Goal: Transaction & Acquisition: Book appointment/travel/reservation

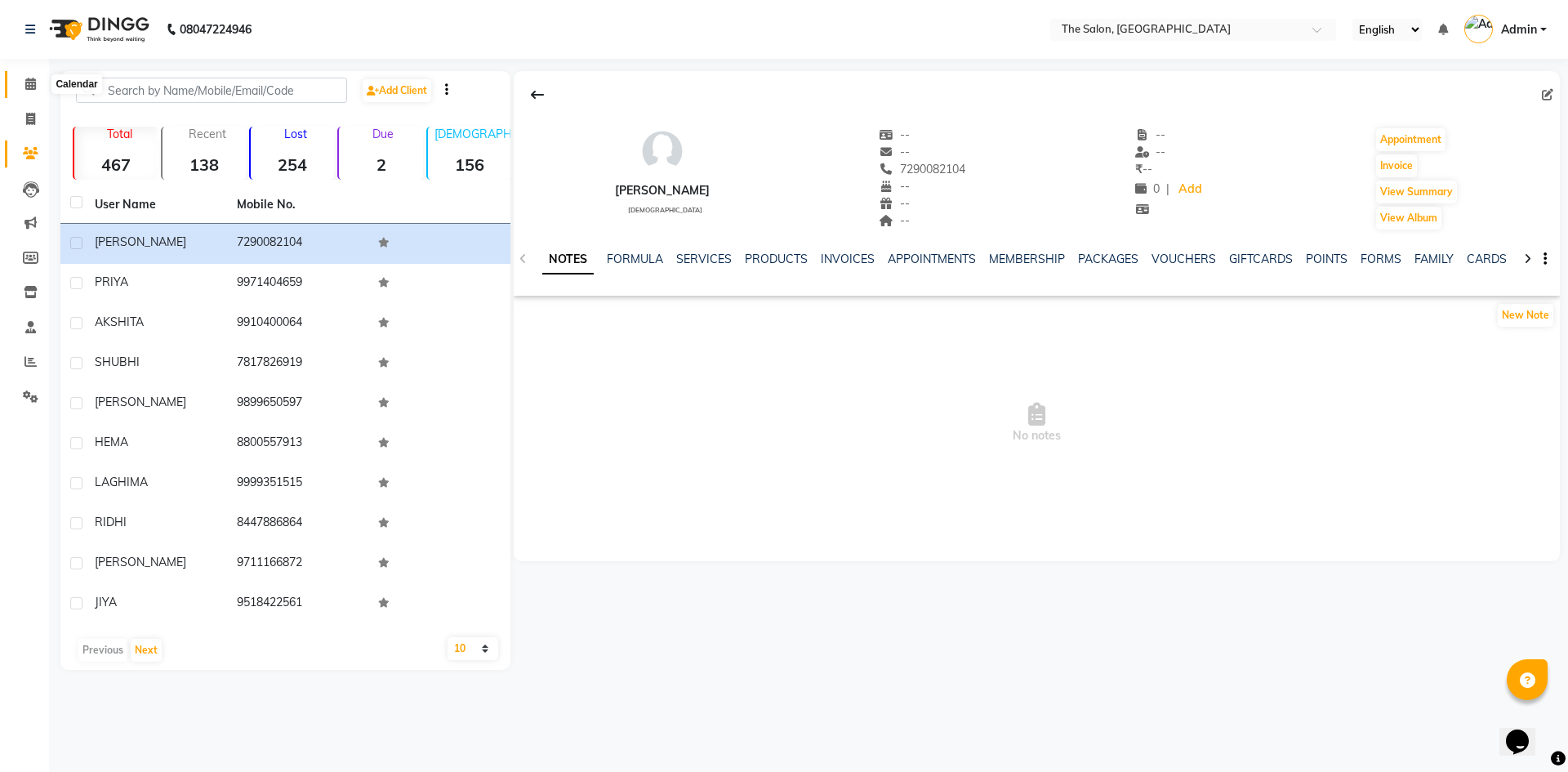
click at [37, 79] on span at bounding box center [30, 84] width 28 height 19
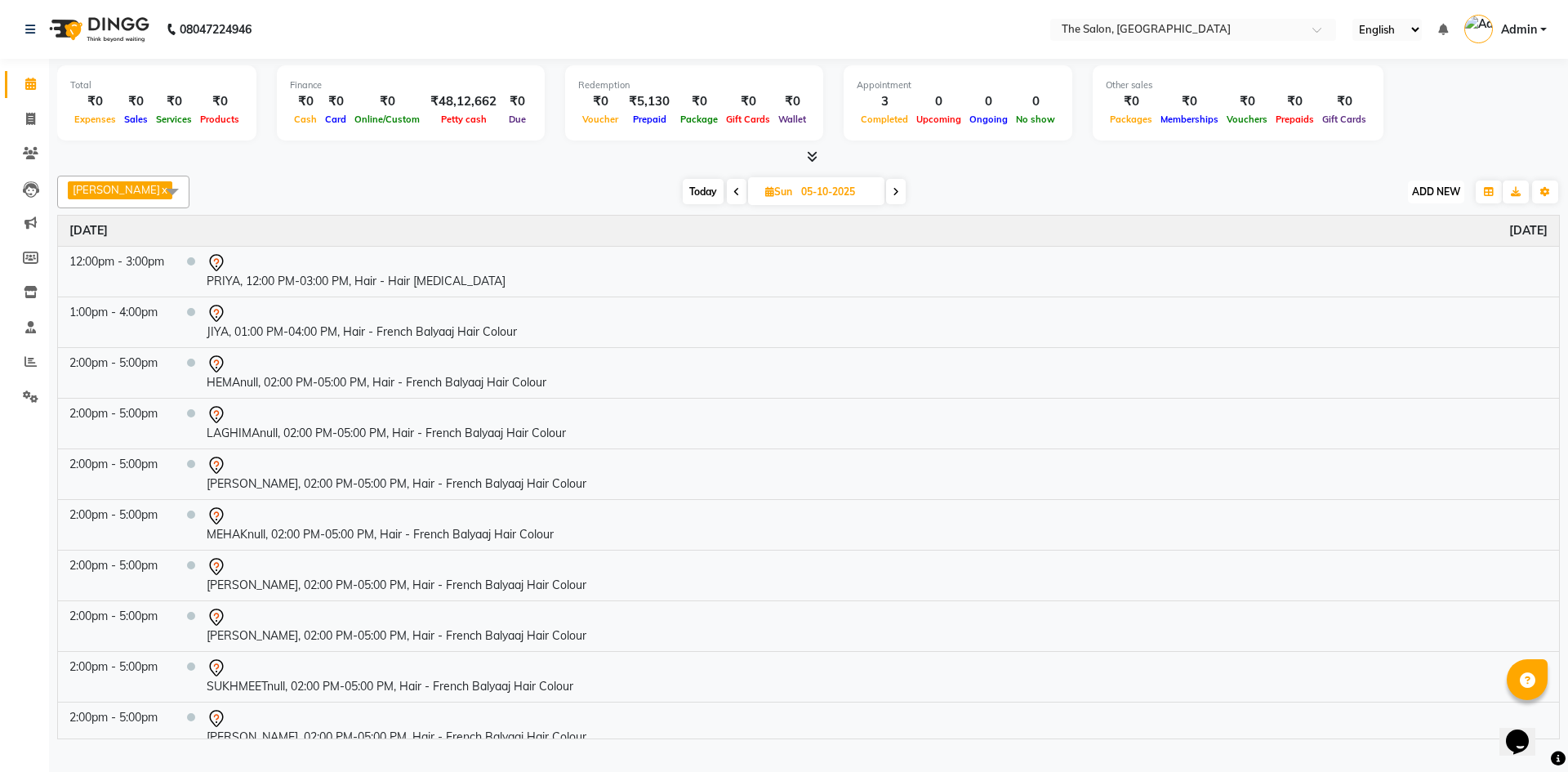
click at [1432, 197] on span "ADD NEW" at bounding box center [1435, 191] width 48 height 13
click at [1399, 229] on button "Add Appointment" at bounding box center [1399, 231] width 129 height 21
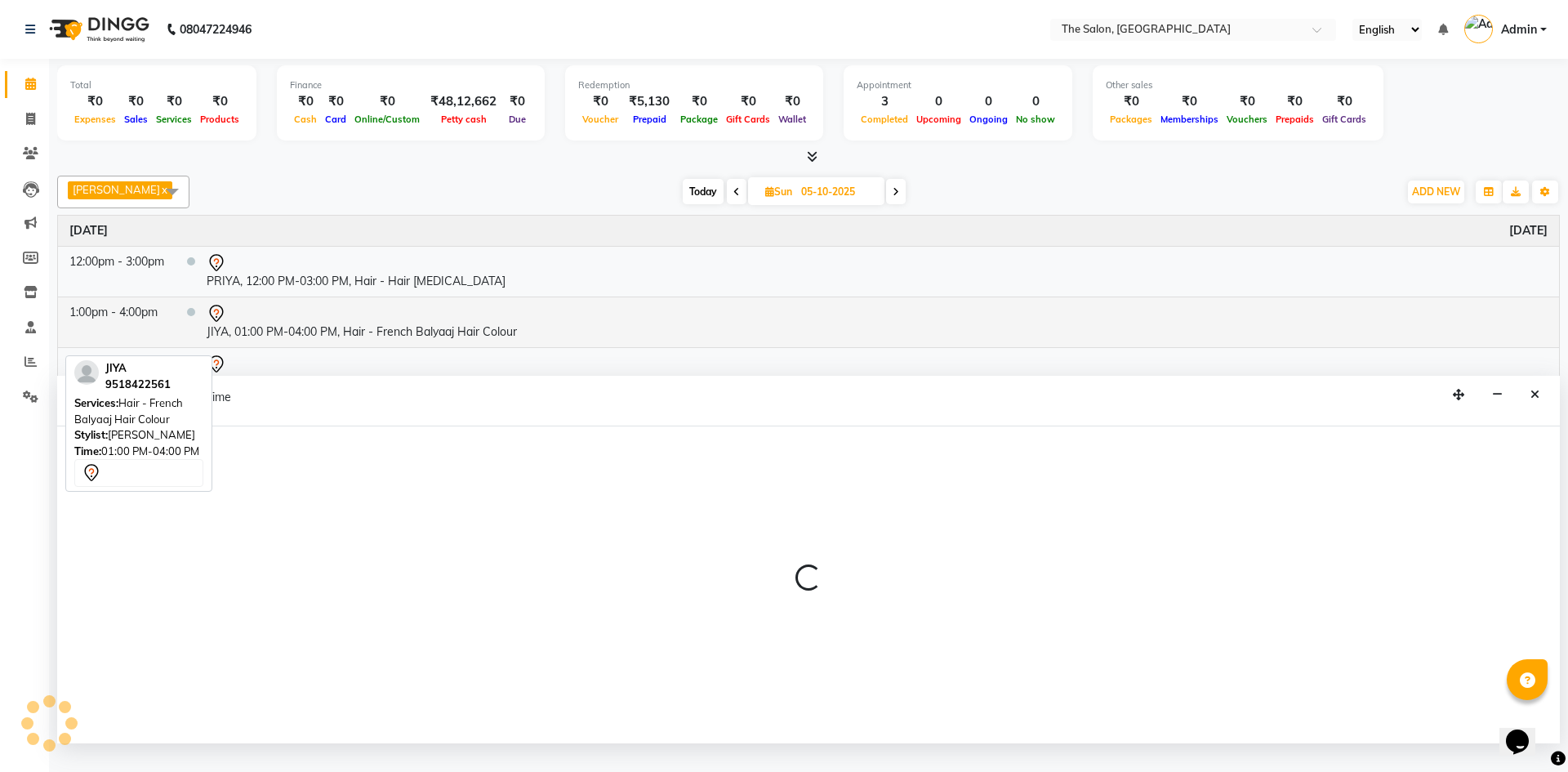
select select "tentative"
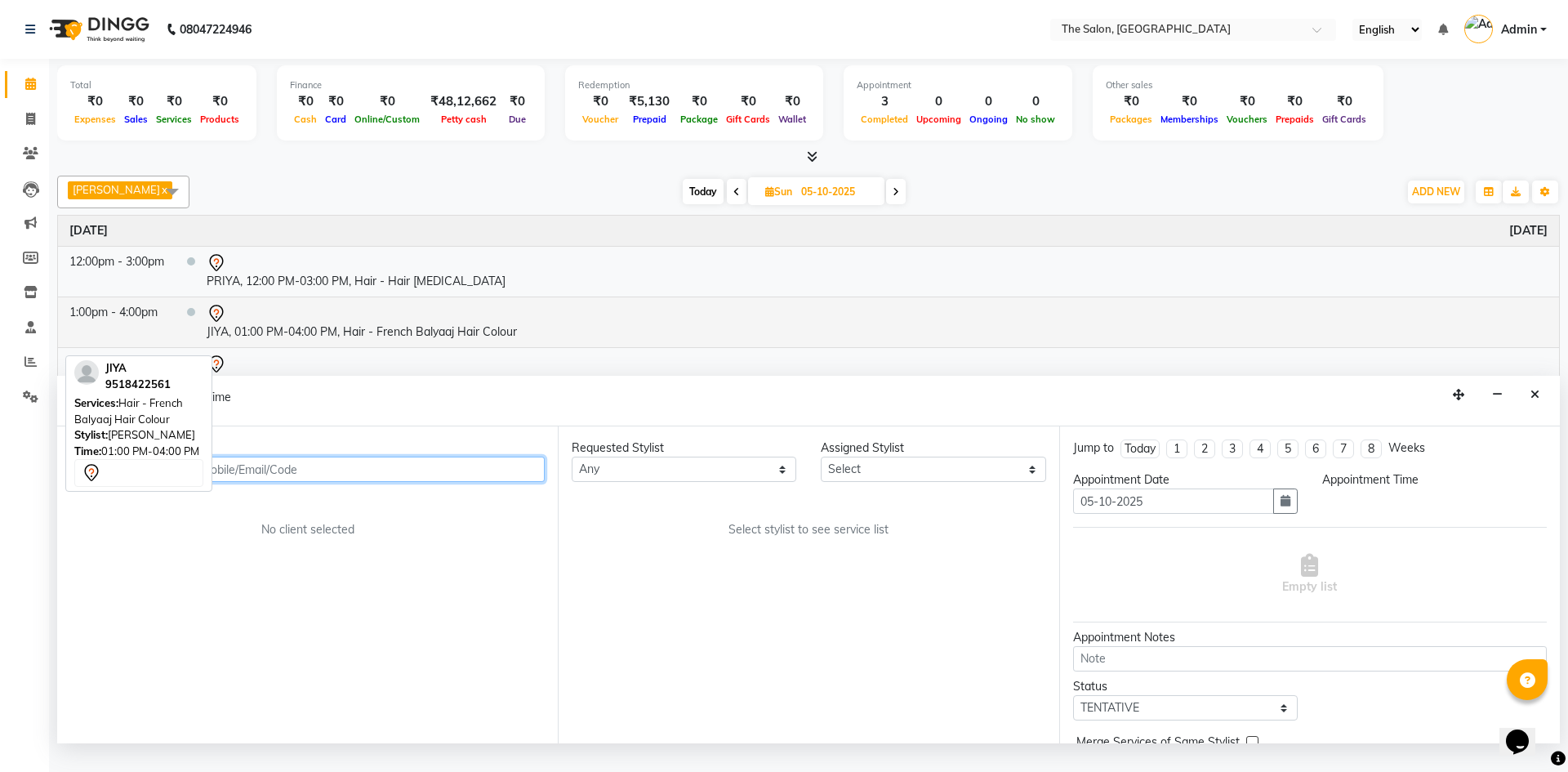
select select "540"
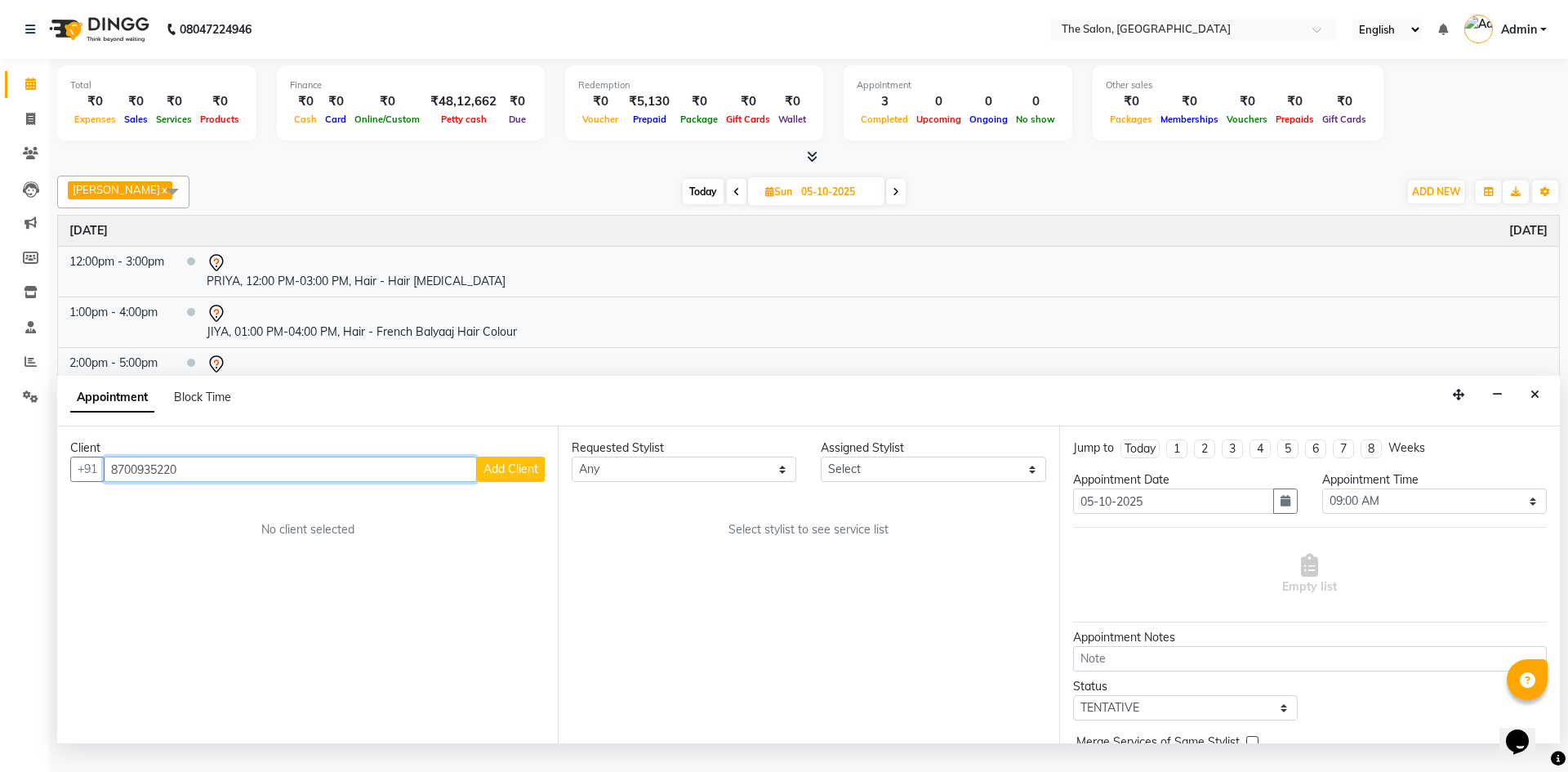
type input "8700935220"
click at [505, 476] on span "Add Client" at bounding box center [511, 468] width 55 height 15
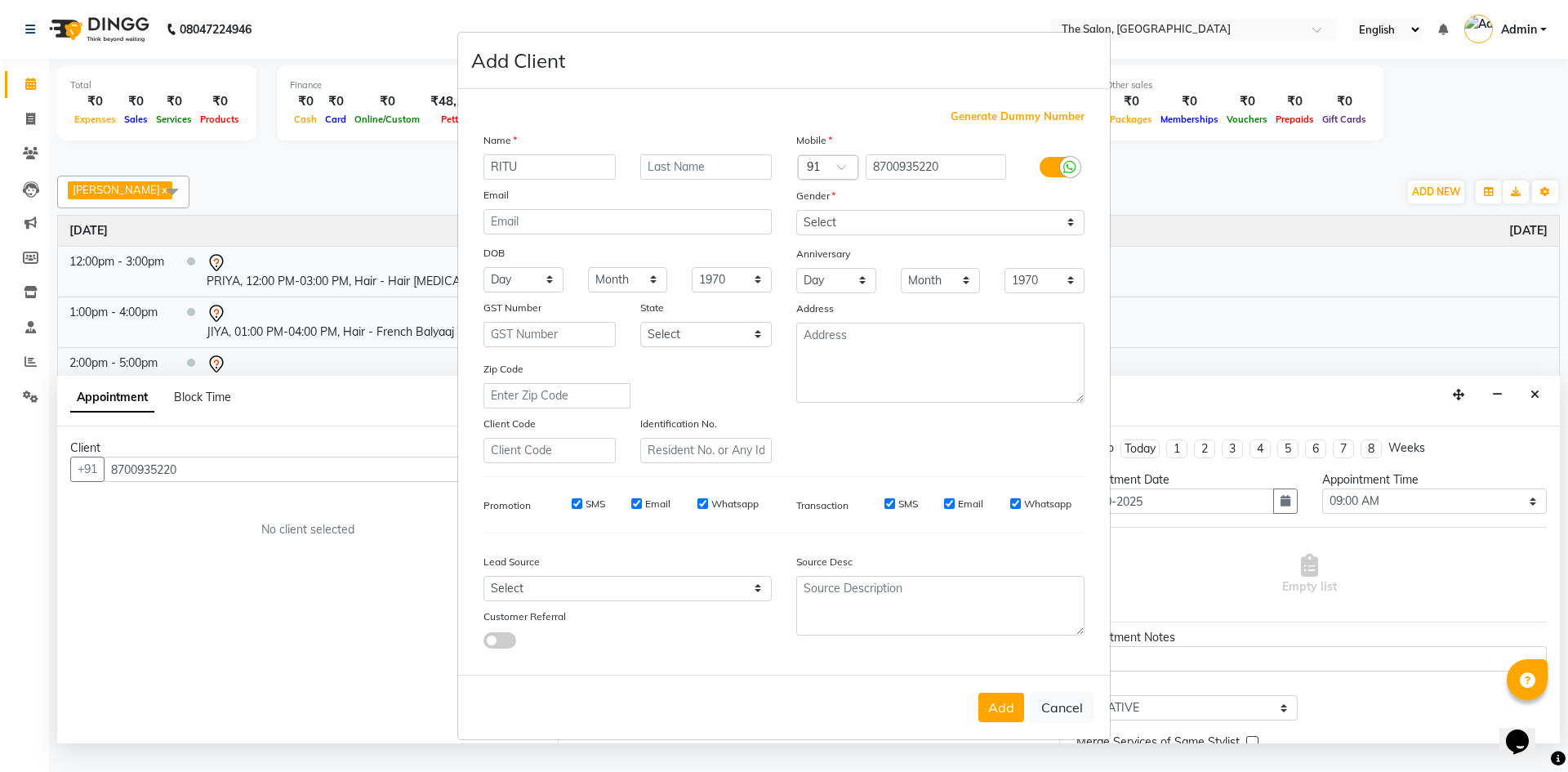
type input "RITU"
click at [992, 229] on select "Select [DEMOGRAPHIC_DATA] [DEMOGRAPHIC_DATA] Other Prefer Not To Say" at bounding box center [941, 222] width 289 height 25
select select "[DEMOGRAPHIC_DATA]"
click at [797, 210] on select "Select [DEMOGRAPHIC_DATA] [DEMOGRAPHIC_DATA] Other Prefer Not To Say" at bounding box center [941, 222] width 289 height 25
click at [1003, 696] on button "Add" at bounding box center [1001, 707] width 46 height 29
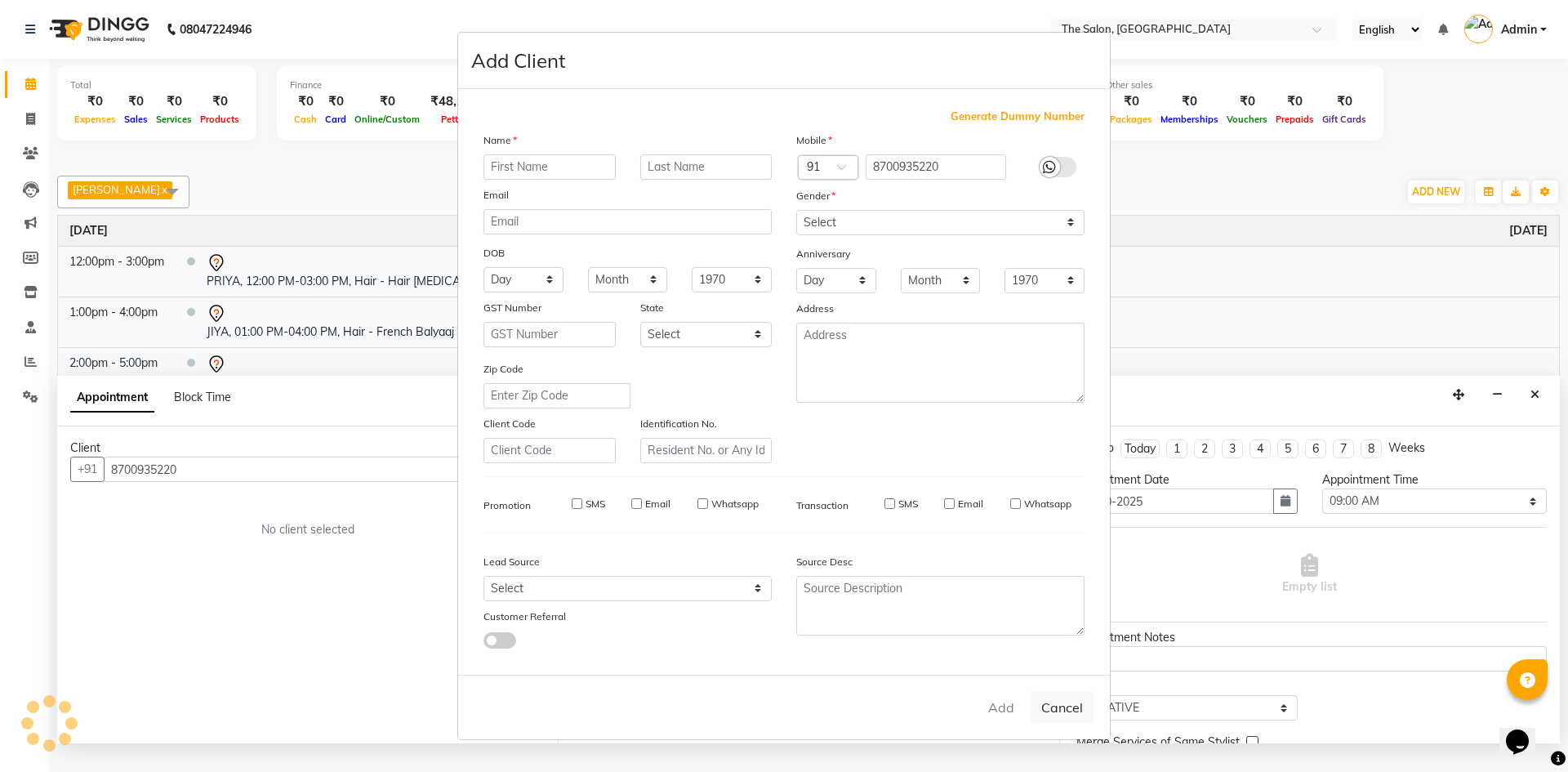
select select
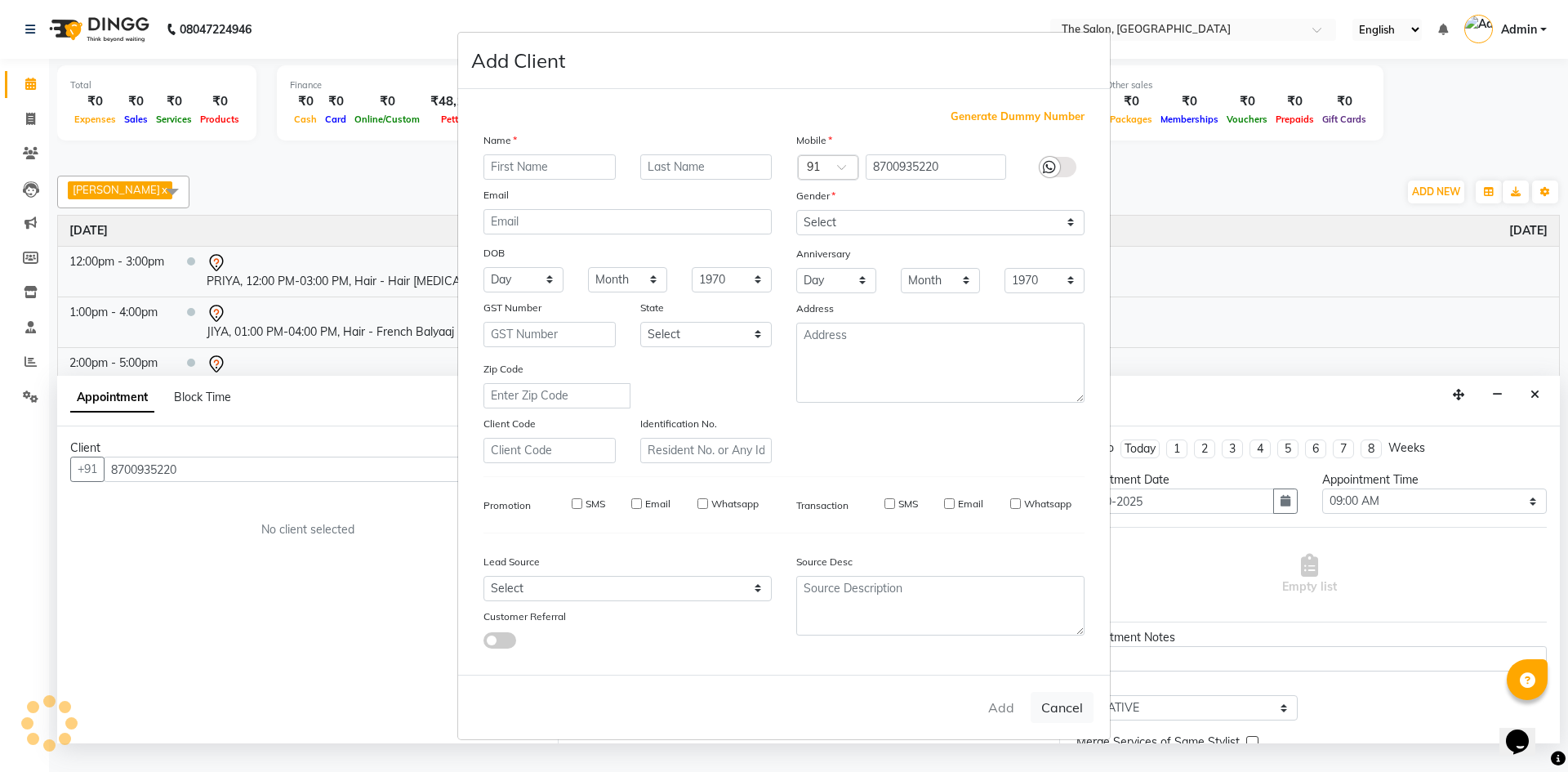
select select
checkbox input "false"
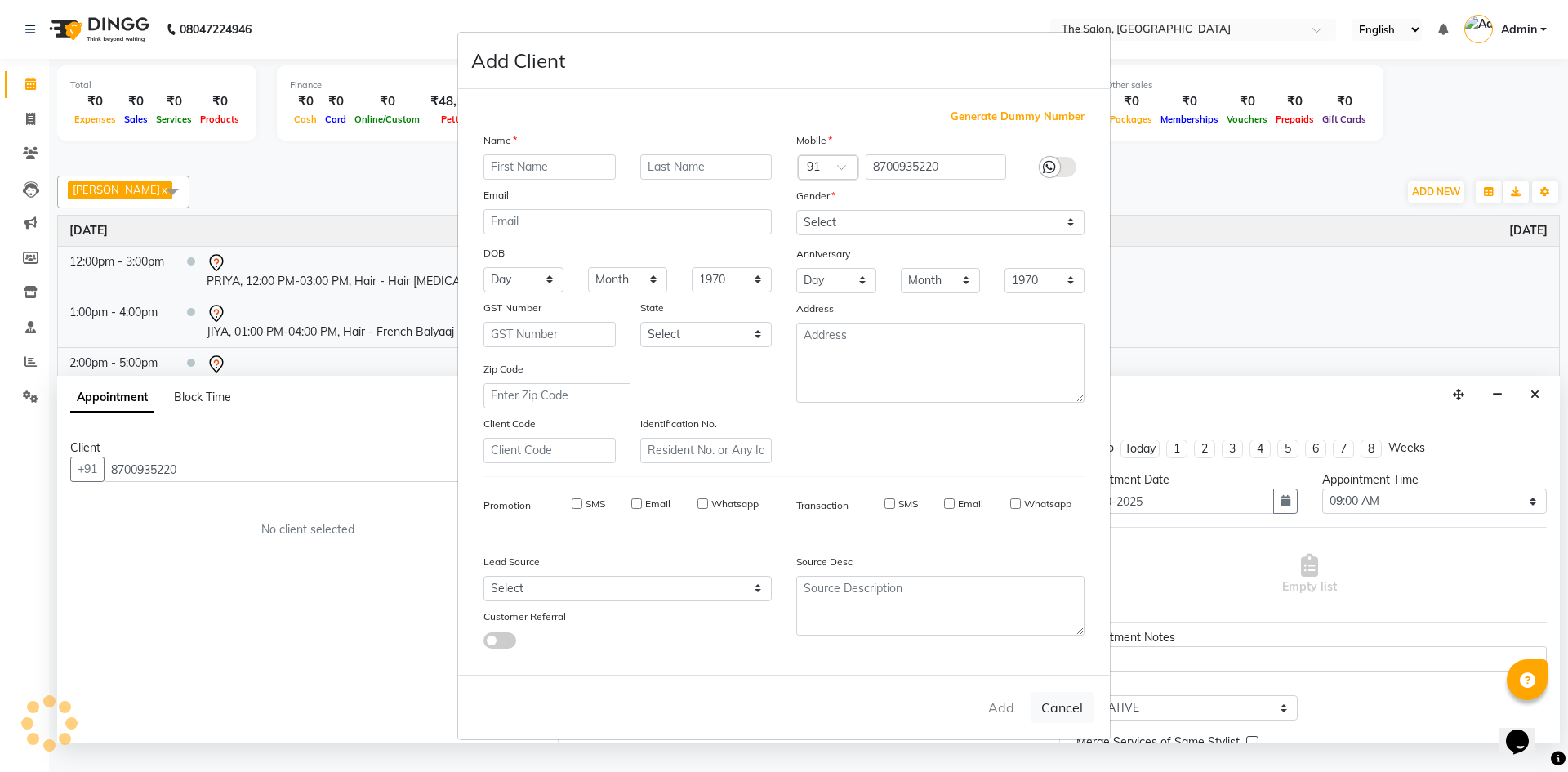
checkbox input "false"
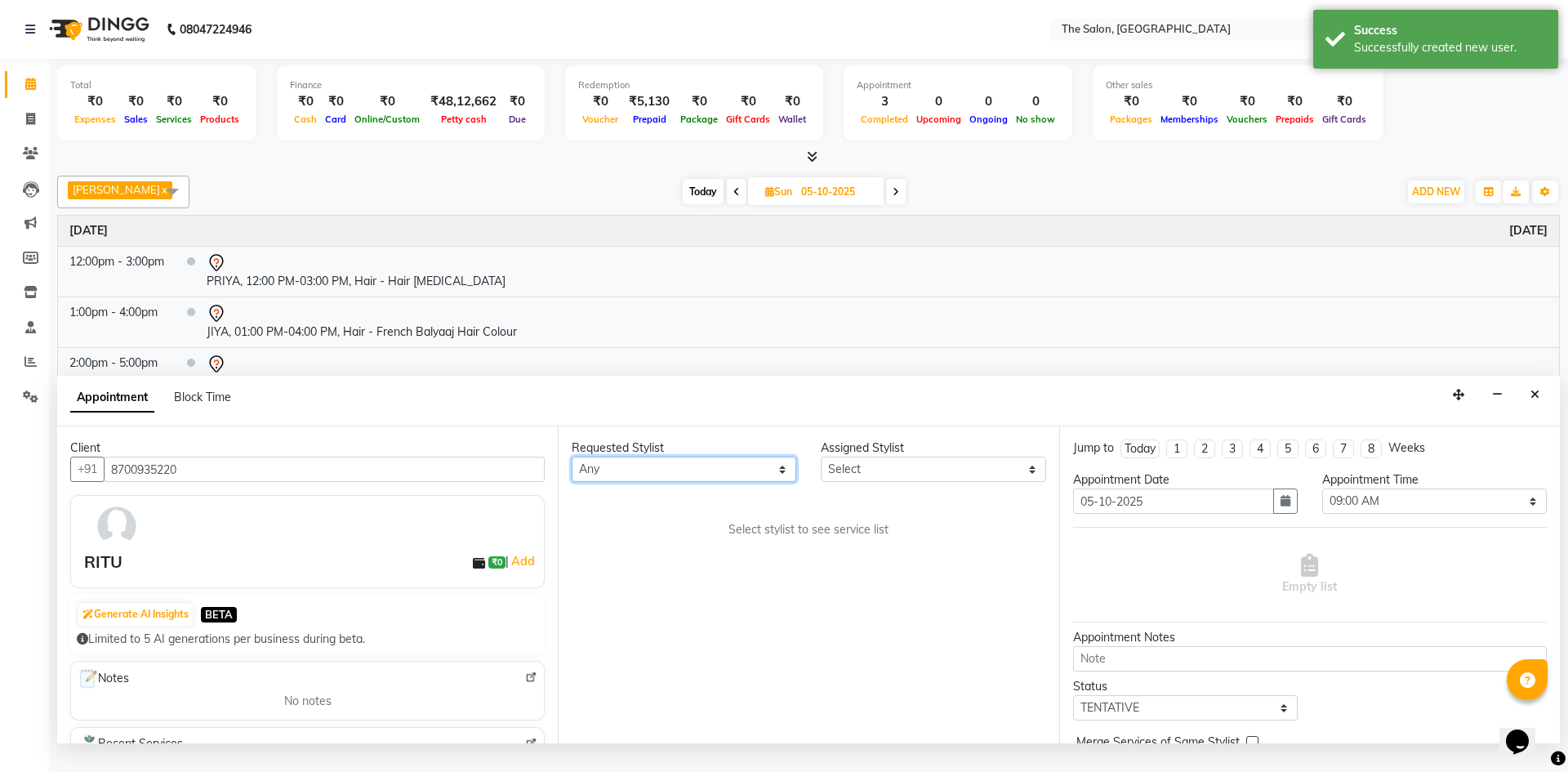
click at [753, 482] on select "Any [PERSON_NAME] [PERSON_NAME] AKASH [PERSON_NAME] ARJUN [PERSON_NAME] [PERSON…" at bounding box center [684, 469] width 224 height 25
select select "22753"
click at [571, 473] on select "Any [PERSON_NAME] [PERSON_NAME] AKASH [PERSON_NAME] ARJUN [PERSON_NAME] [PERSON…" at bounding box center [684, 469] width 224 height 25
select select "22753"
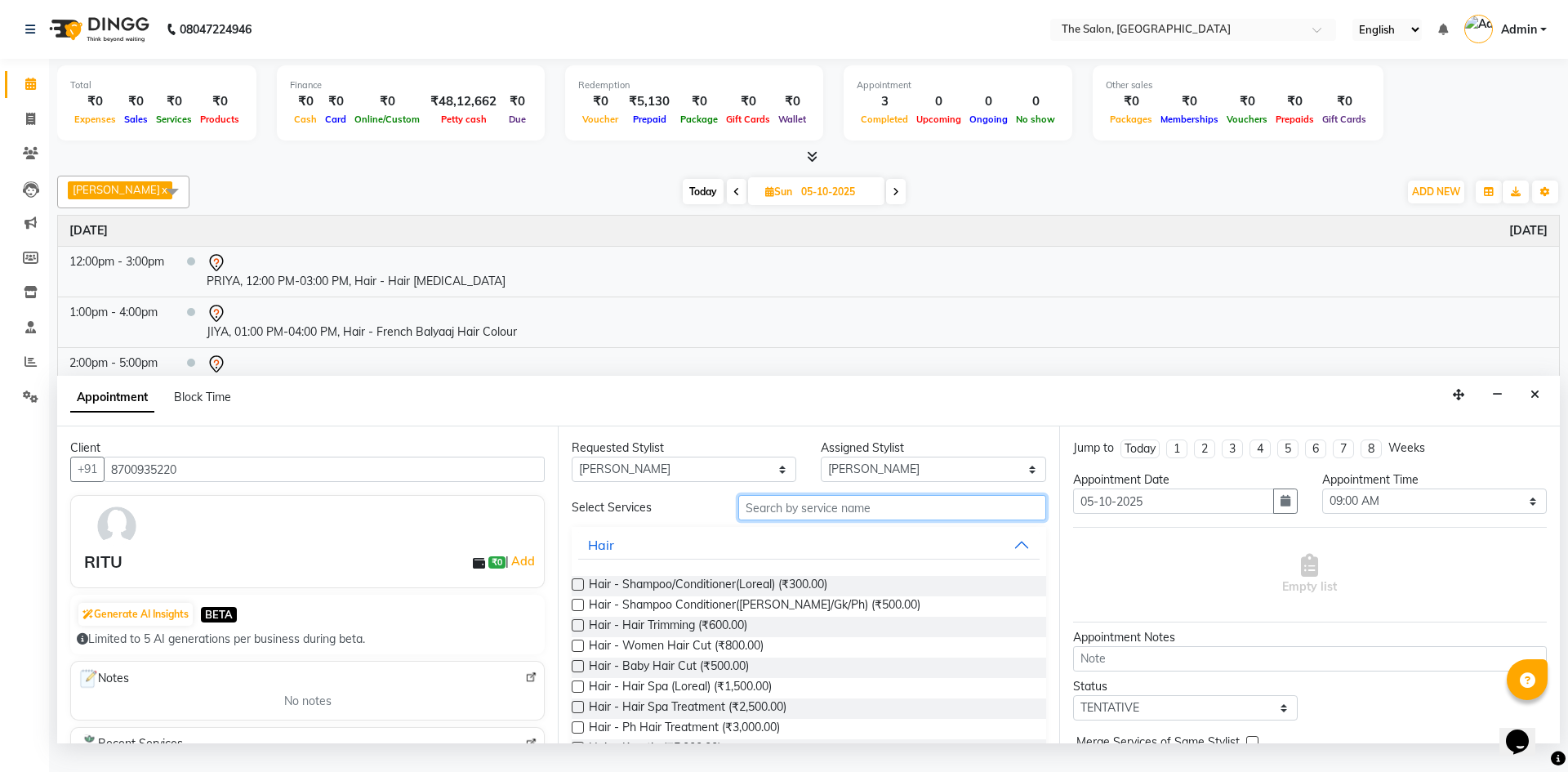
click at [855, 521] on input "text" at bounding box center [892, 508] width 308 height 25
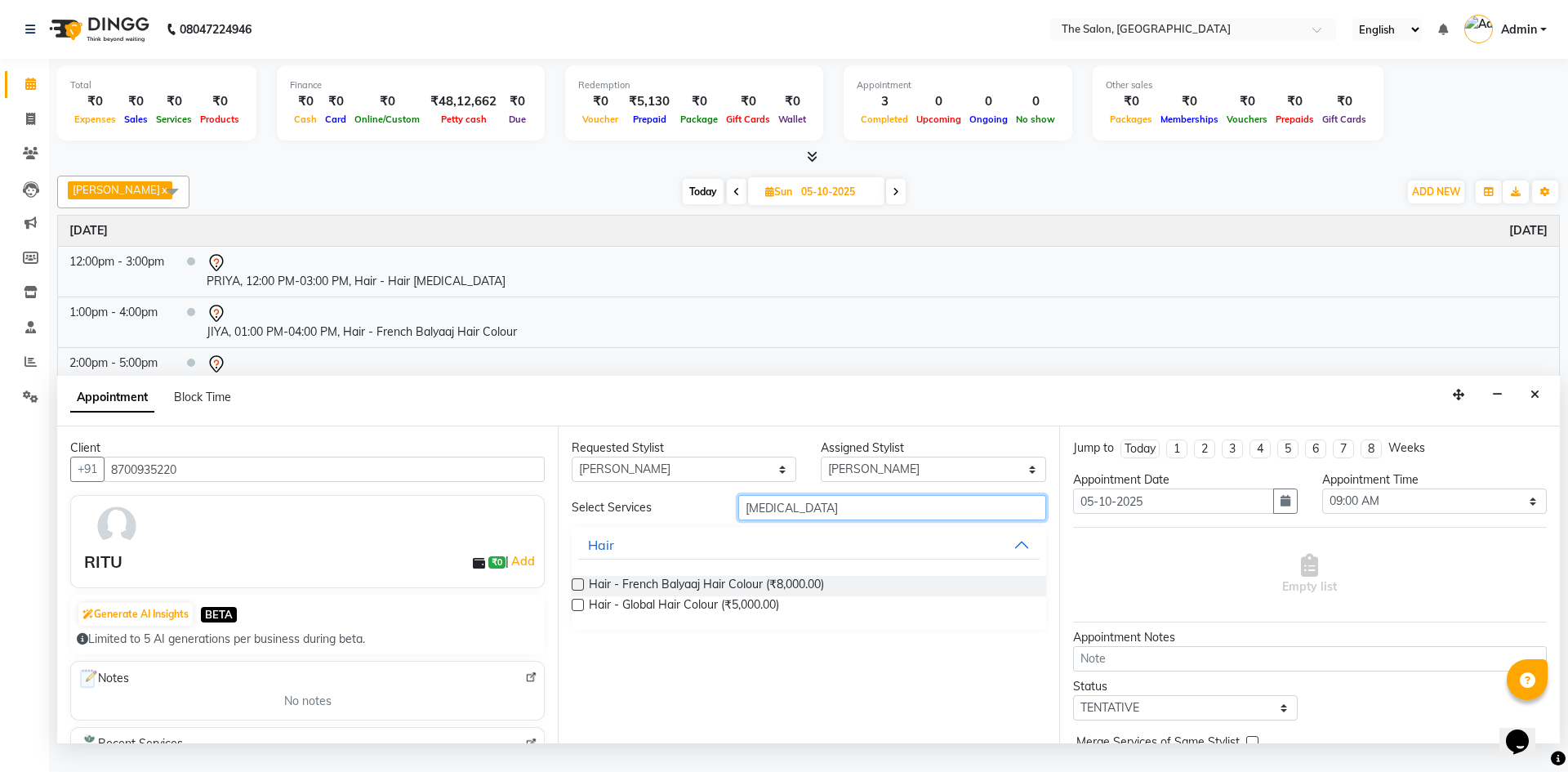
type input "[MEDICAL_DATA]"
click at [579, 591] on label at bounding box center [577, 584] width 13 height 13
click at [579, 592] on input "checkbox" at bounding box center [576, 586] width 11 height 11
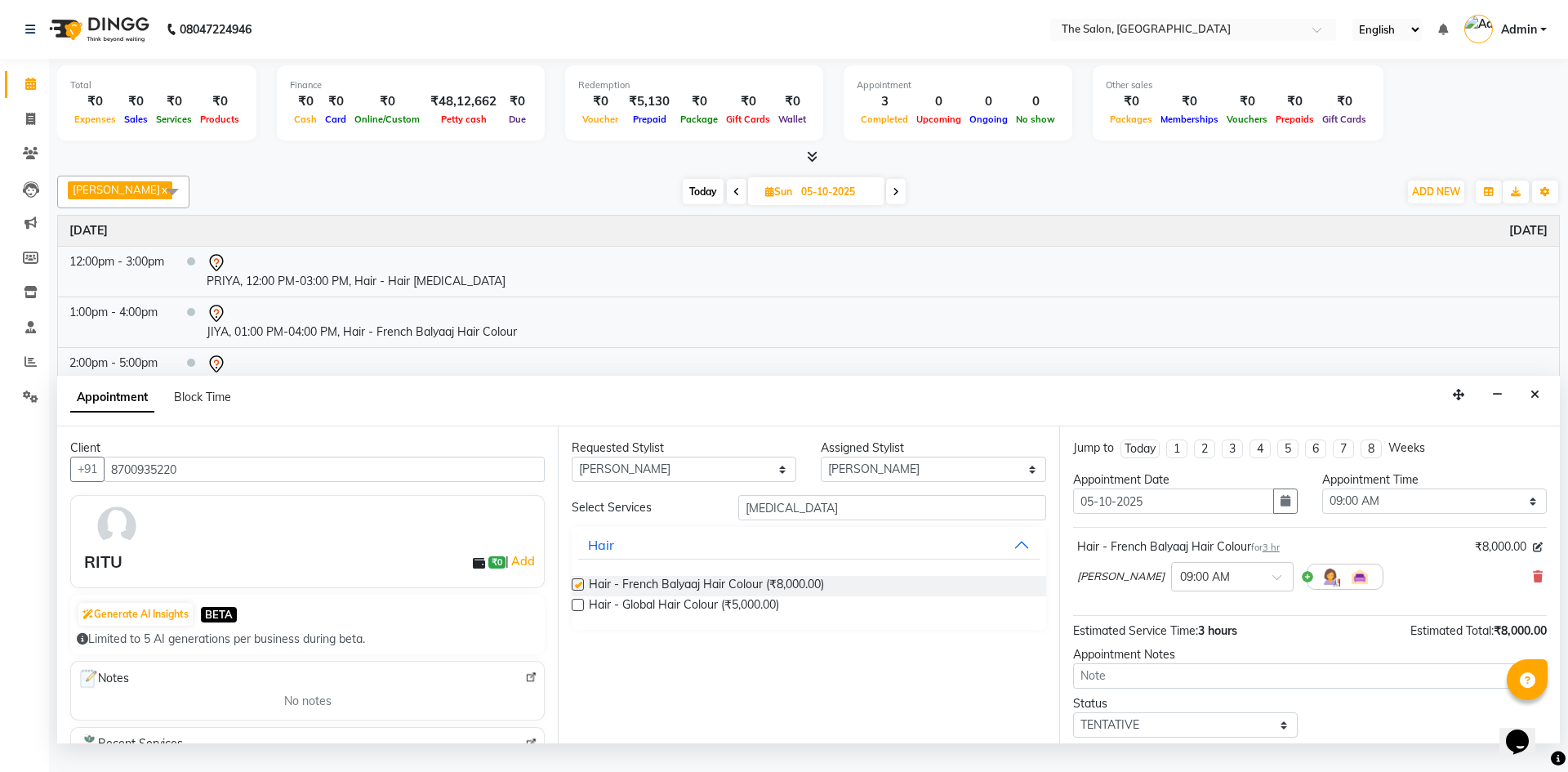
checkbox input "false"
click at [1395, 514] on select "Select 09:00 AM 09:15 AM 09:30 AM 09:45 AM 10:00 AM 10:15 AM 10:30 AM 10:45 AM …" at bounding box center [1434, 501] width 224 height 25
select select "840"
click at [1322, 505] on select "Select 09:00 AM 09:15 AM 09:30 AM 09:45 AM 10:00 AM 10:15 AM 10:30 AM 10:45 AM …" at bounding box center [1434, 501] width 224 height 25
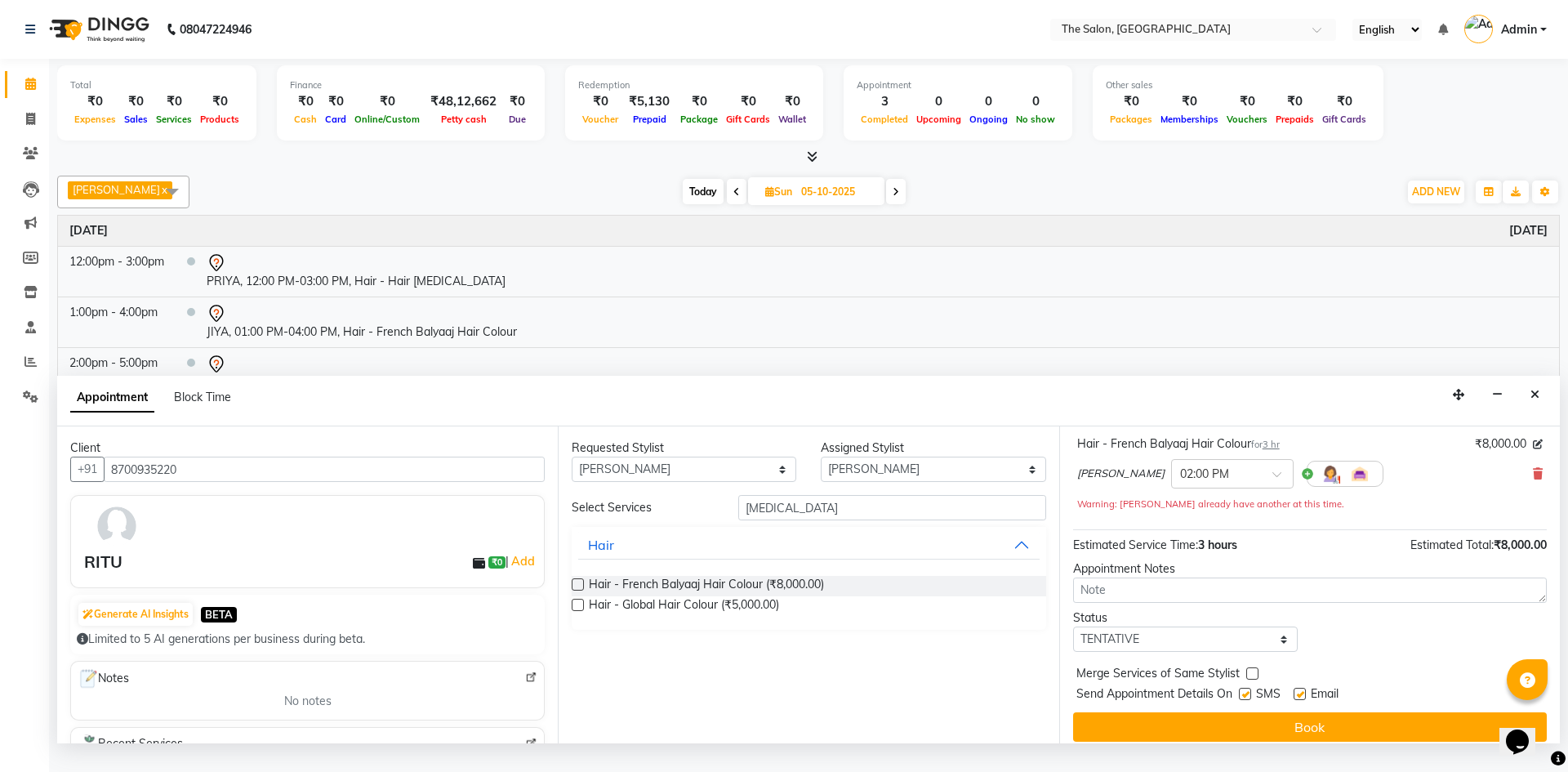
scroll to position [114, 0]
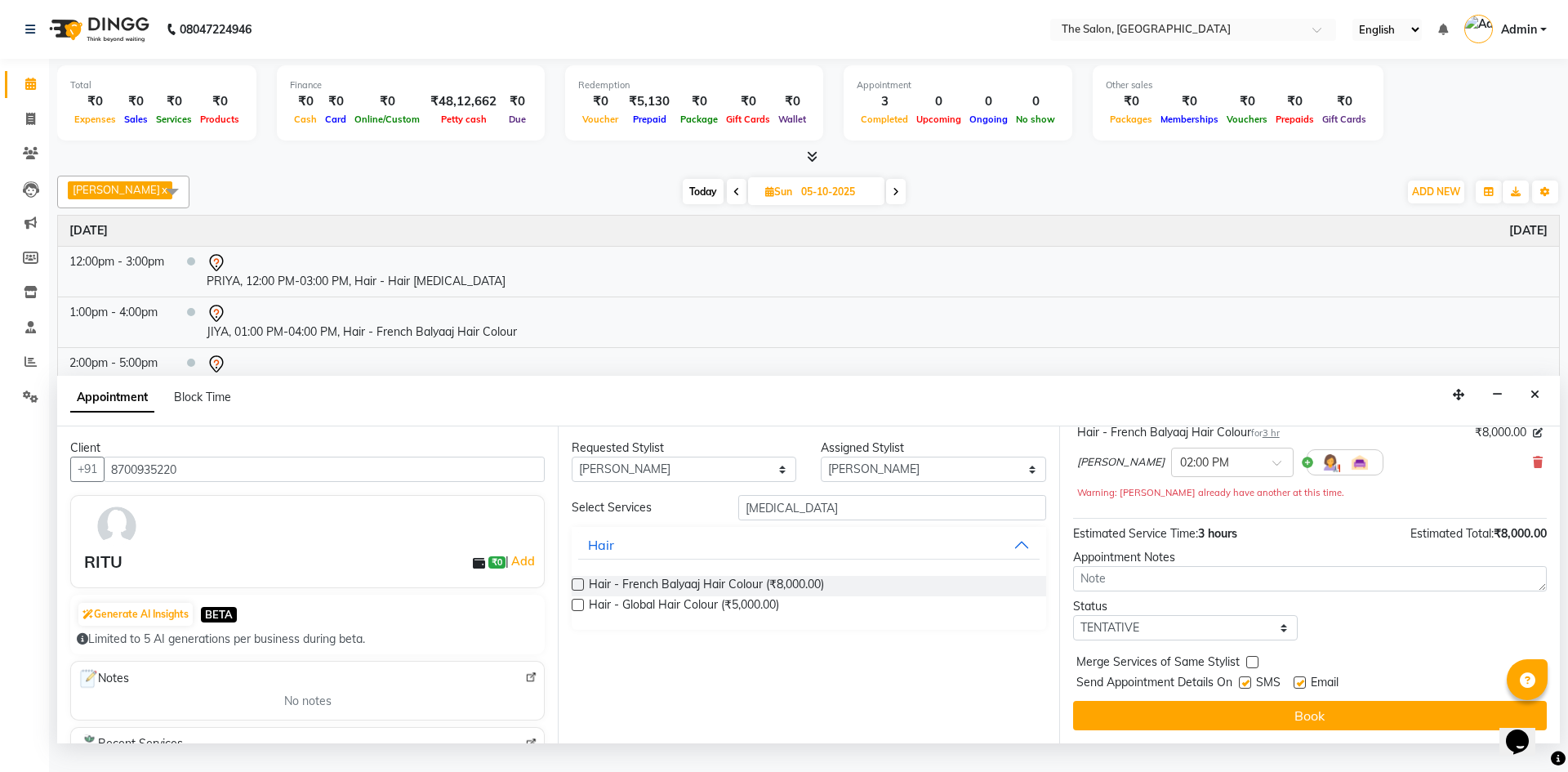
click at [1249, 688] on label at bounding box center [1245, 682] width 13 height 13
click at [1249, 689] on input "checkbox" at bounding box center [1244, 683] width 11 height 11
checkbox input "false"
click at [1296, 688] on label at bounding box center [1300, 682] width 13 height 13
click at [1296, 689] on input "checkbox" at bounding box center [1299, 683] width 11 height 11
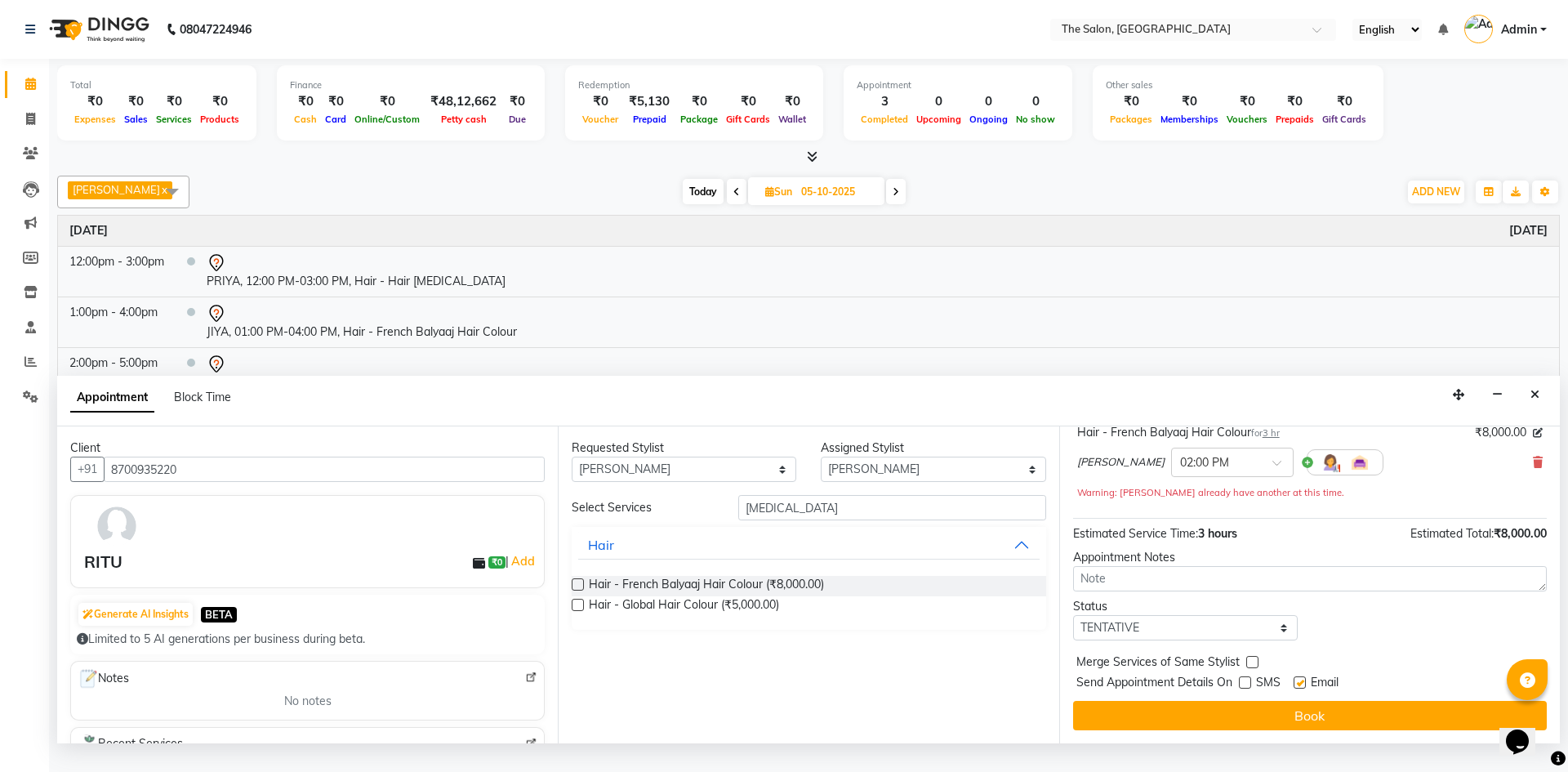
checkbox input "false"
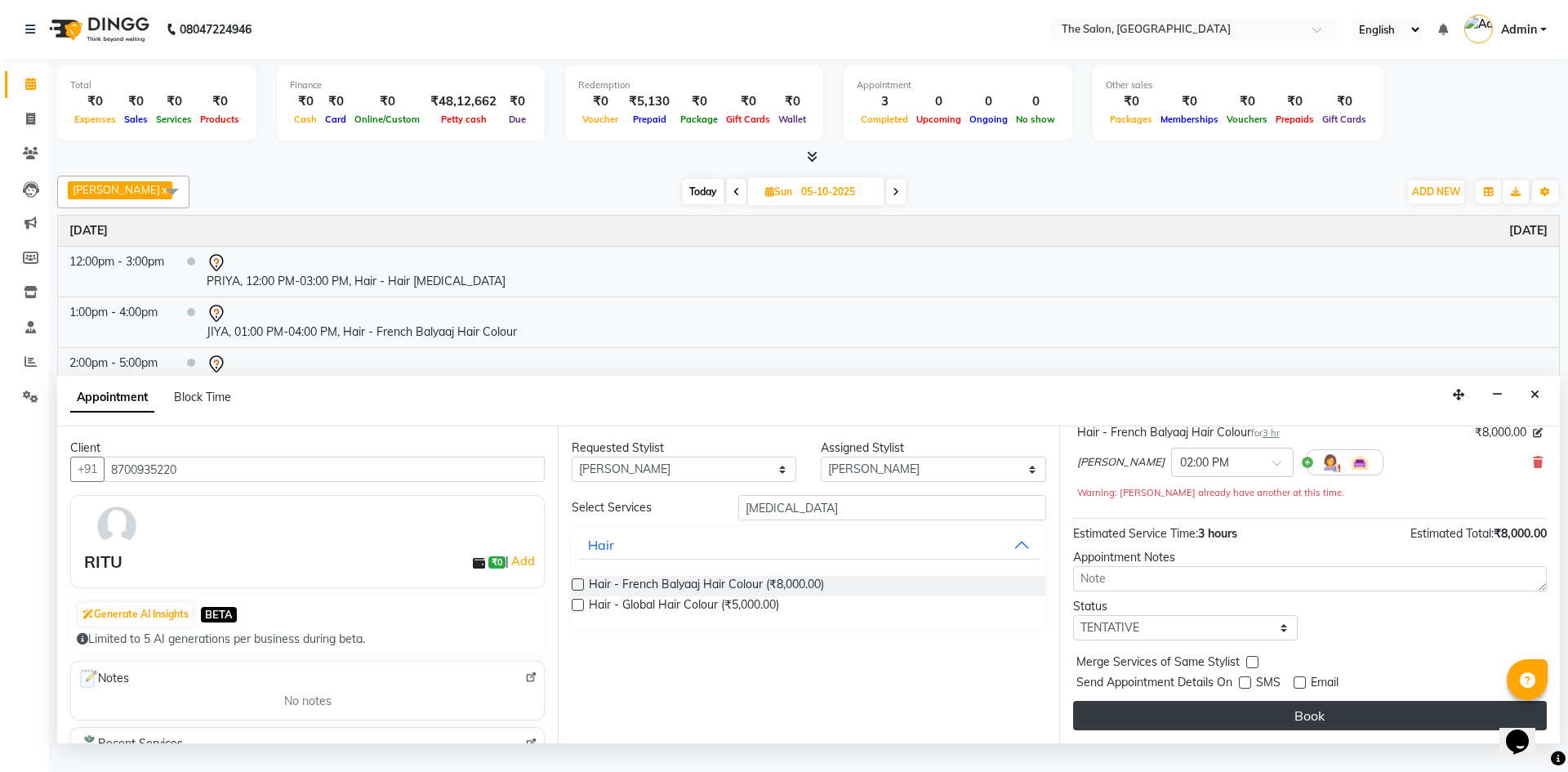
click at [1321, 730] on button "Book" at bounding box center [1311, 715] width 474 height 29
